Goal: Information Seeking & Learning: Understand process/instructions

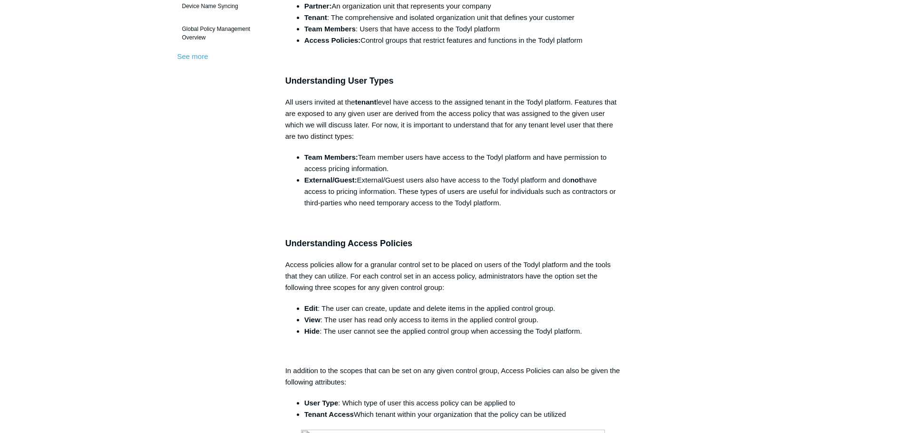
scroll to position [381, 0]
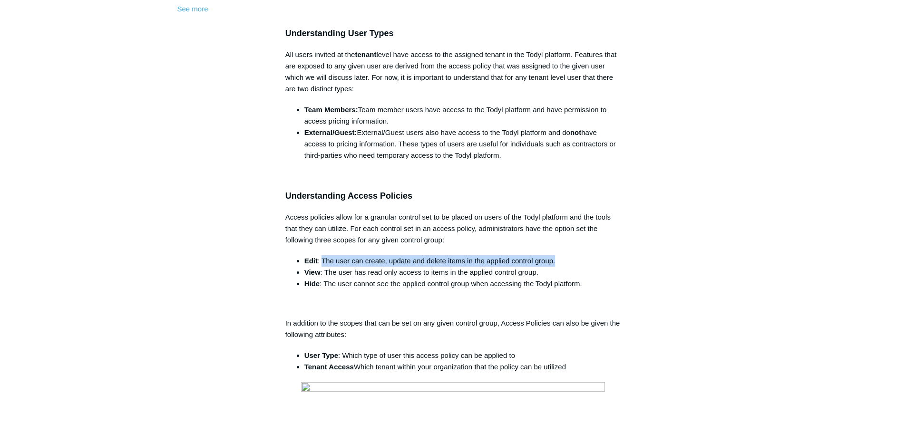
drag, startPoint x: 323, startPoint y: 263, endPoint x: 555, endPoint y: 262, distance: 231.2
click at [555, 262] on li "Edit : The user can create, update and delete items in the applied control grou…" at bounding box center [462, 260] width 317 height 11
drag, startPoint x: 542, startPoint y: 273, endPoint x: 305, endPoint y: 273, distance: 237.4
click at [305, 273] on li "View : The user has read only access to items in the applied control group." at bounding box center [462, 272] width 317 height 11
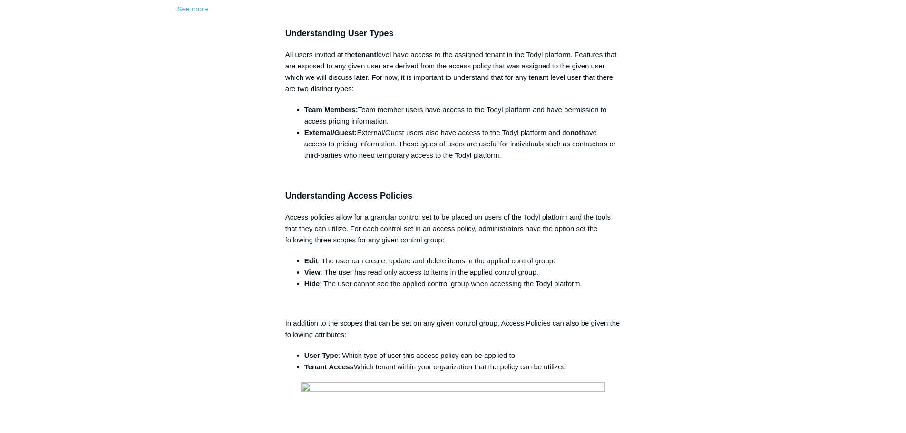
click at [305, 273] on strong "View" at bounding box center [312, 272] width 16 height 8
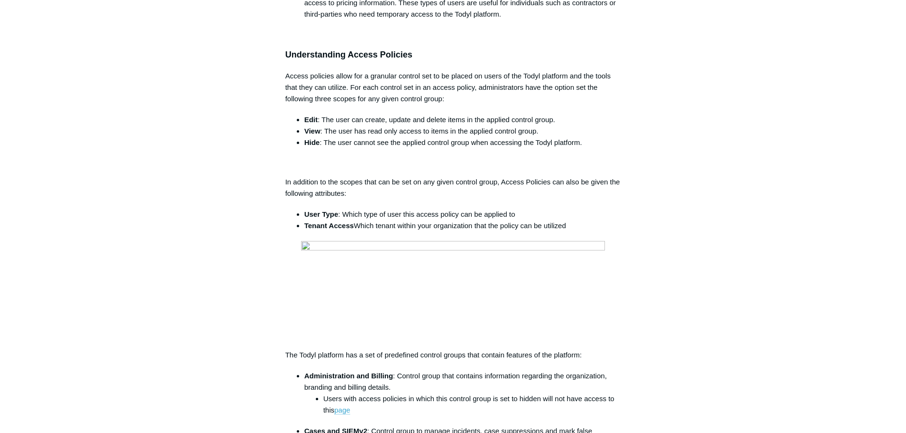
scroll to position [523, 0]
drag, startPoint x: 307, startPoint y: 225, endPoint x: 376, endPoint y: 222, distance: 69.0
click at [376, 222] on li "Tenant Access Which tenant within your organization that the policy can be util…" at bounding box center [462, 224] width 317 height 11
drag, startPoint x: 577, startPoint y: 224, endPoint x: 522, endPoint y: 226, distance: 54.7
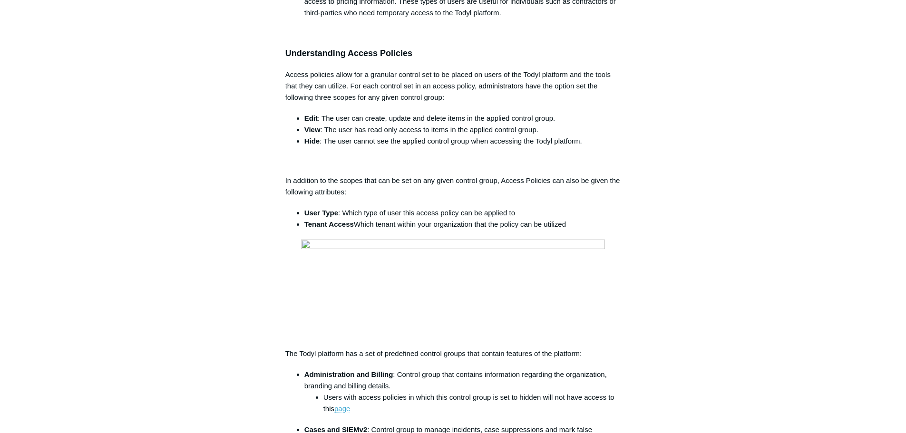
click at [522, 226] on li "Tenant Access Which tenant within your organization that the policy can be util…" at bounding box center [462, 224] width 317 height 11
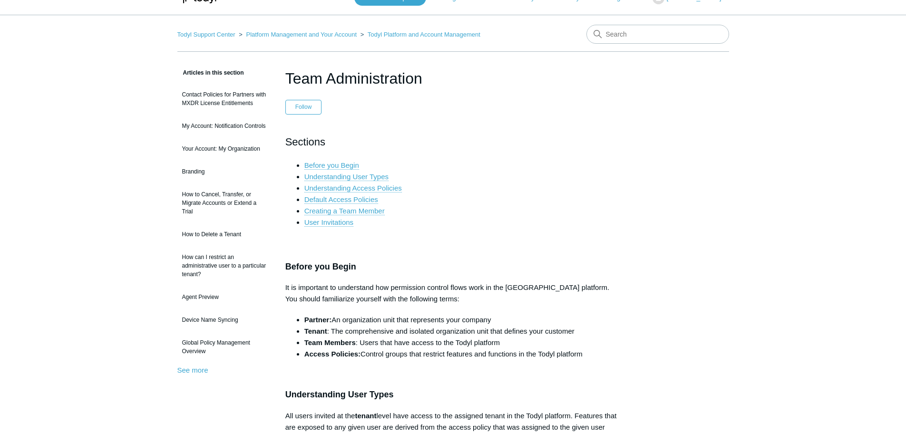
scroll to position [0, 0]
